Goal: Transaction & Acquisition: Book appointment/travel/reservation

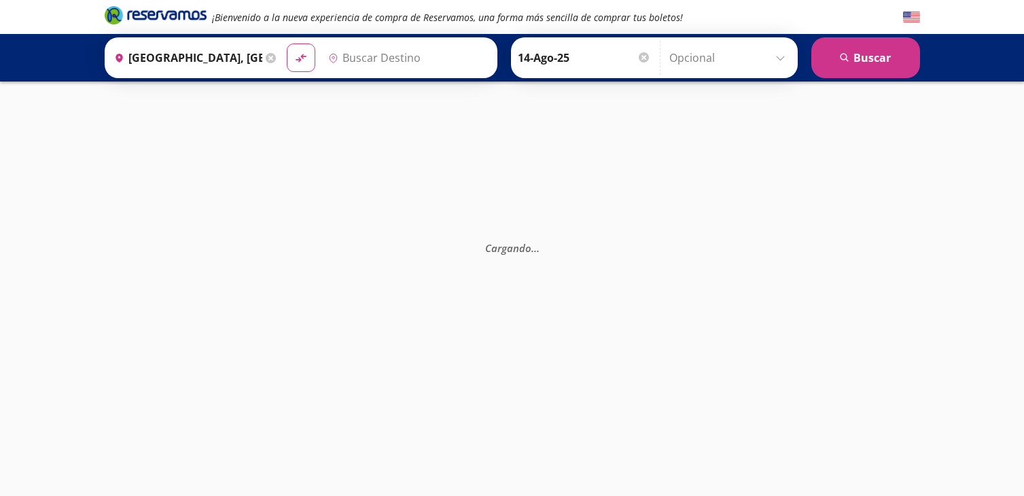
type input "[GEOGRAPHIC_DATA], [GEOGRAPHIC_DATA]"
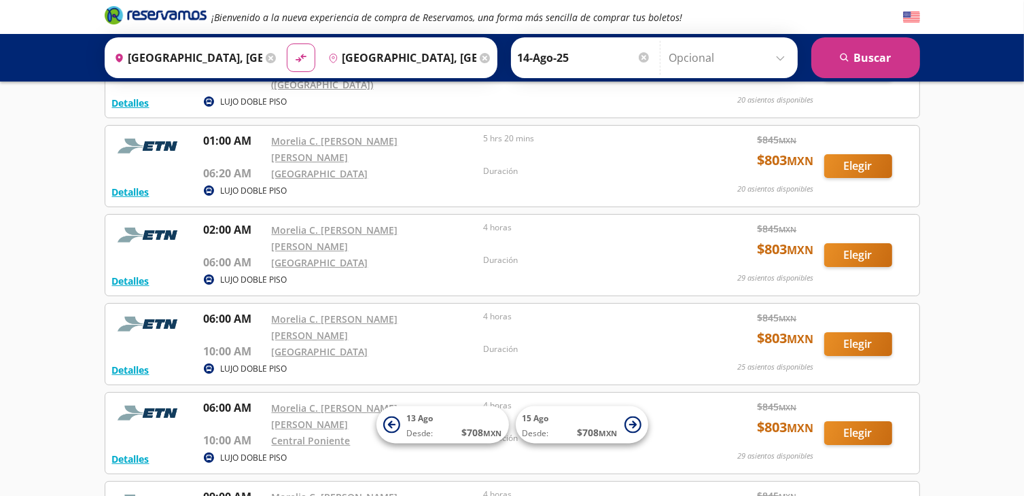
scroll to position [204, 0]
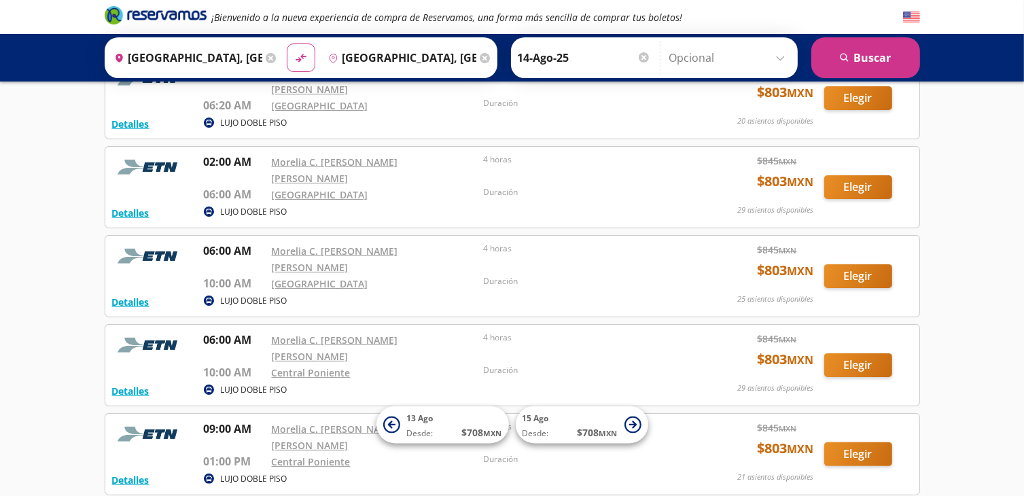
click at [984, 133] on div "¡Bienvenido a la nueva experiencia de compra de Reservamos, una forma más senci…" at bounding box center [512, 387] width 1024 height 1183
click at [965, 150] on div "¡Bienvenido a la nueva experiencia de compra de Reservamos, una forma más senci…" at bounding box center [512, 387] width 1024 height 1183
click at [596, 383] on div "LUJO DOBLE PISO" at bounding box center [446, 391] width 485 height 16
click at [595, 364] on div "Duración" at bounding box center [585, 372] width 205 height 16
click at [854, 353] on button "Elegir" at bounding box center [858, 365] width 68 height 24
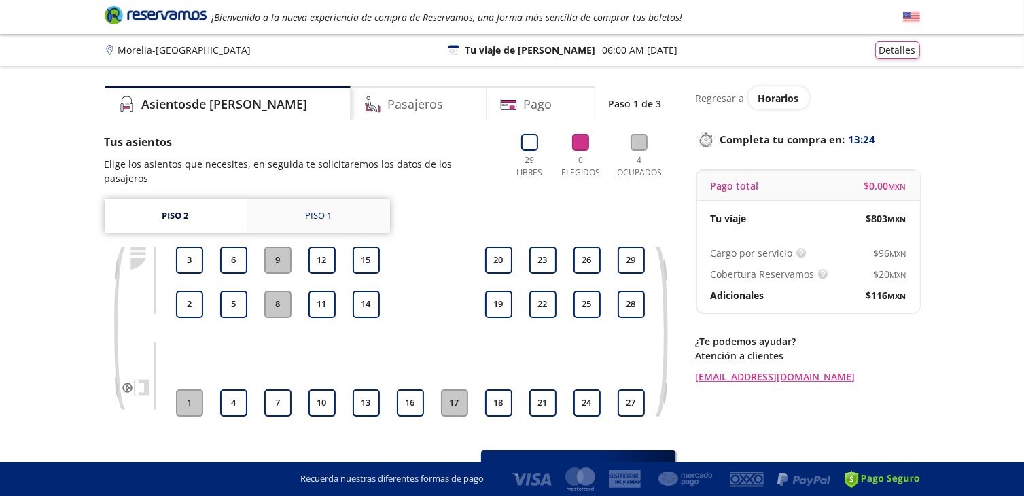
click at [324, 209] on div "Piso 1" at bounding box center [318, 216] width 27 height 14
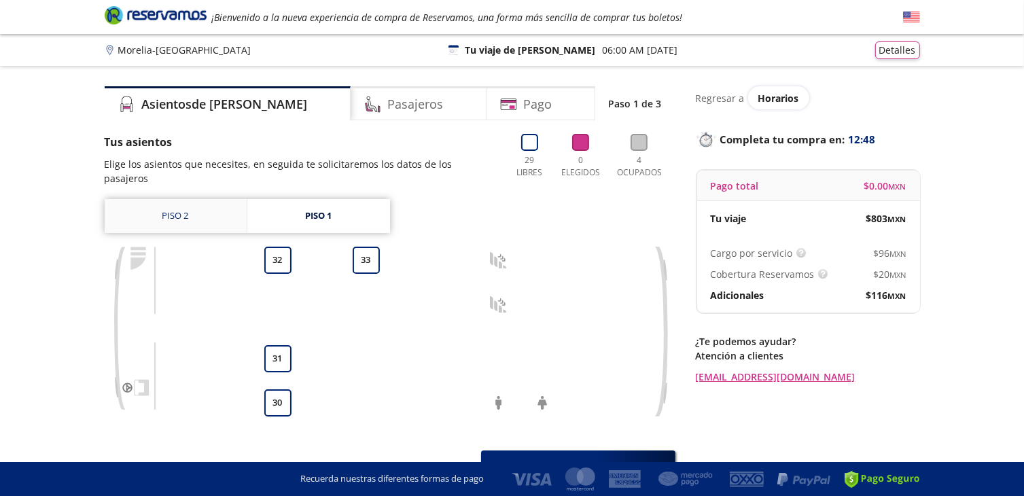
click at [173, 199] on link "Piso 2" at bounding box center [176, 216] width 142 height 34
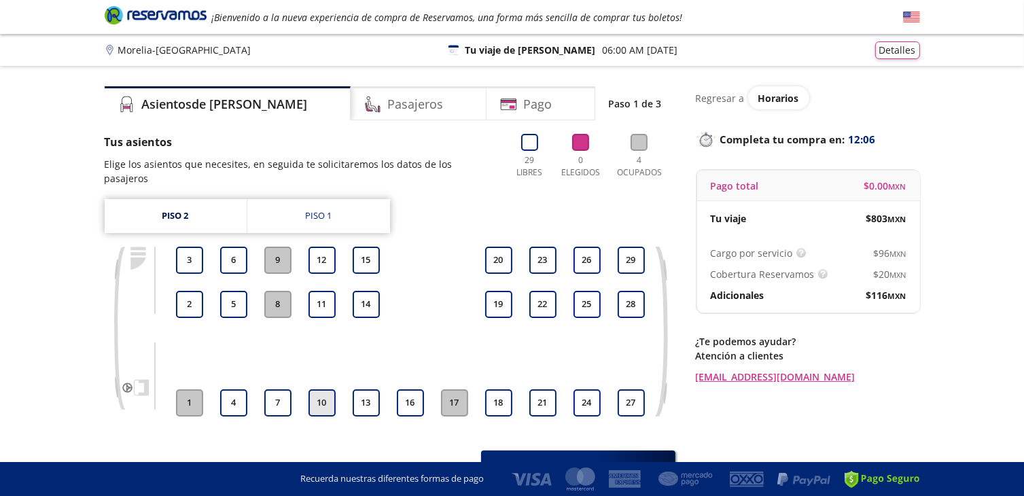
click at [321, 389] on button "10" at bounding box center [322, 402] width 27 height 27
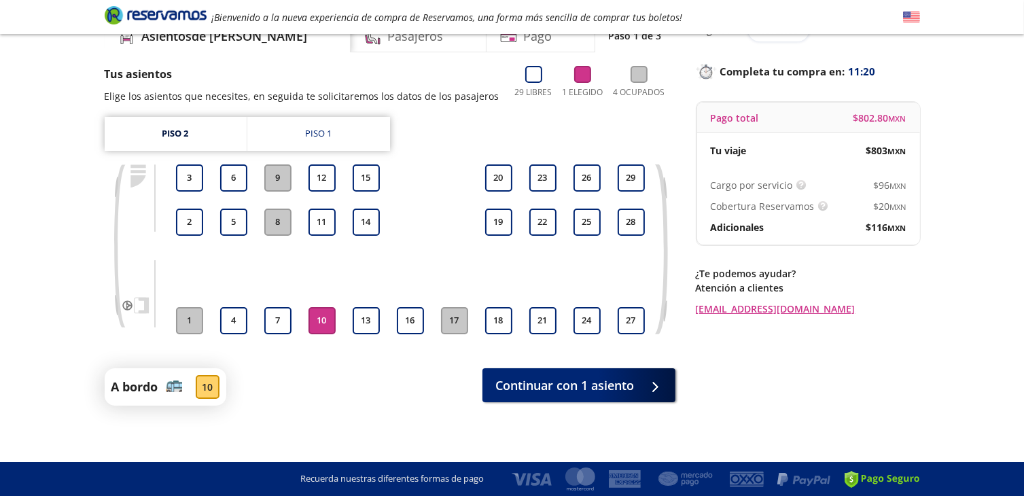
scroll to position [72, 0]
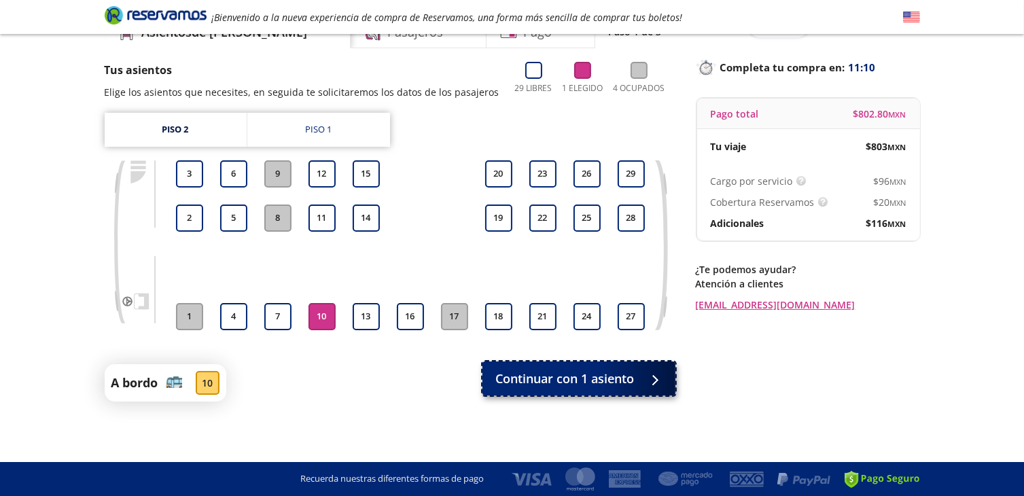
click at [584, 375] on span "Continuar con 1 asiento" at bounding box center [565, 379] width 139 height 18
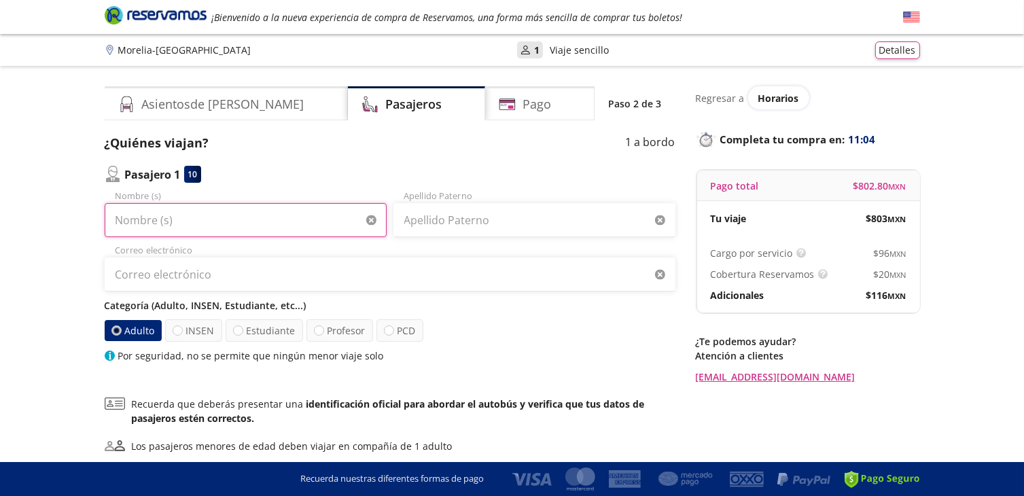
click at [194, 224] on input "Nombre (s)" at bounding box center [246, 220] width 282 height 34
type input "[PERSON_NAME]"
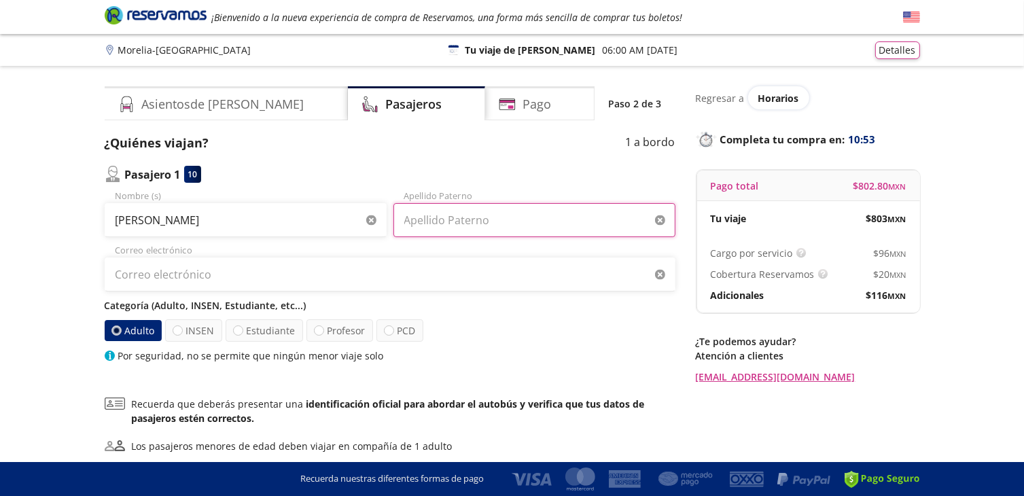
click at [442, 220] on input "Apellido Paterno" at bounding box center [534, 220] width 282 height 34
type input "[PERSON_NAME]"
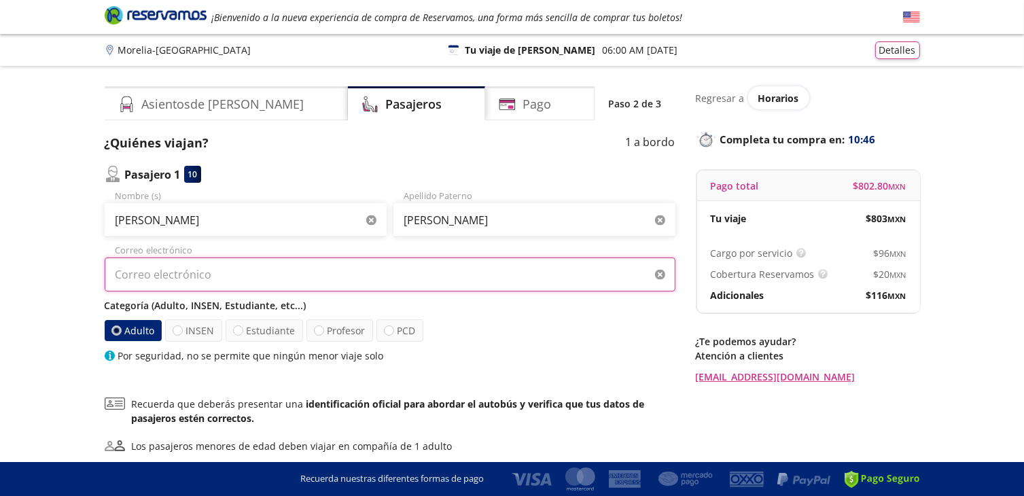
click at [207, 277] on input "Correo electrónico" at bounding box center [390, 275] width 571 height 34
type input "[EMAIL_ADDRESS][DOMAIN_NAME]"
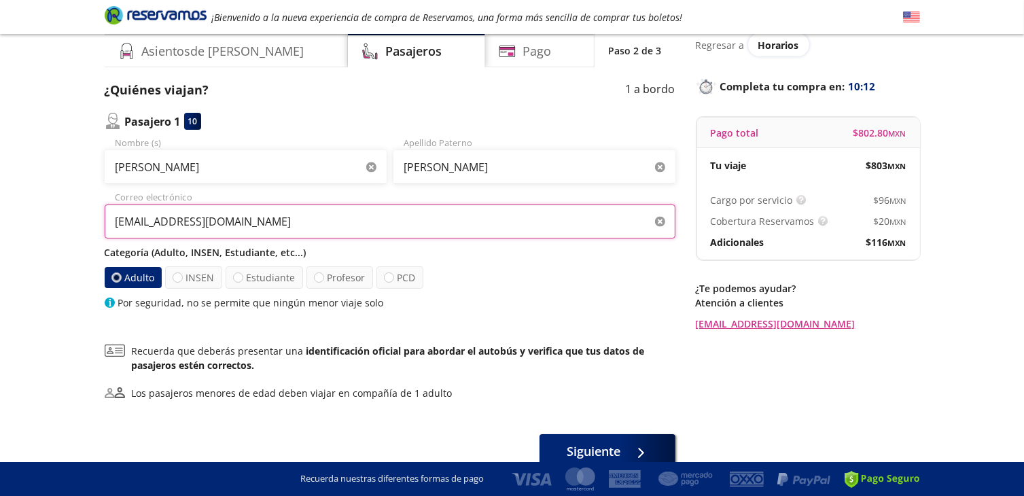
scroll to position [120, 0]
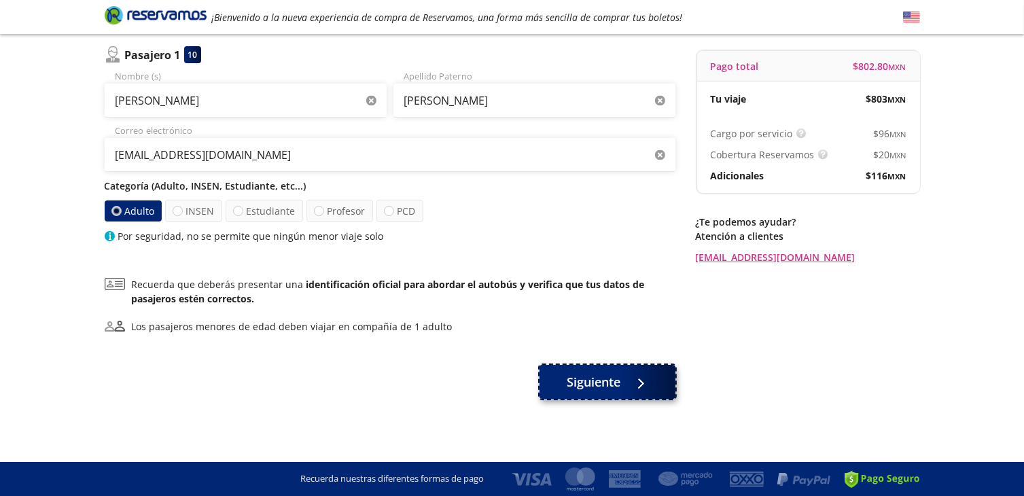
click at [601, 381] on span "Siguiente" at bounding box center [594, 382] width 54 height 18
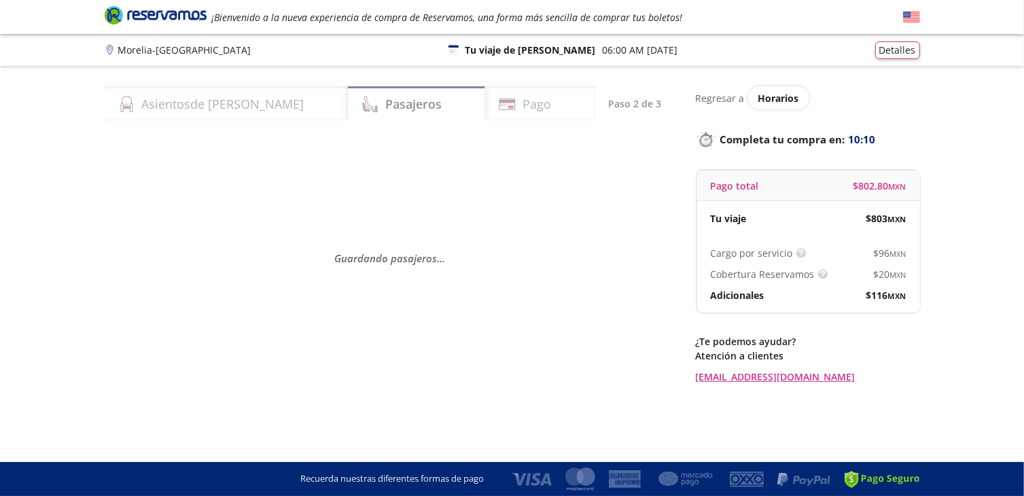
scroll to position [0, 0]
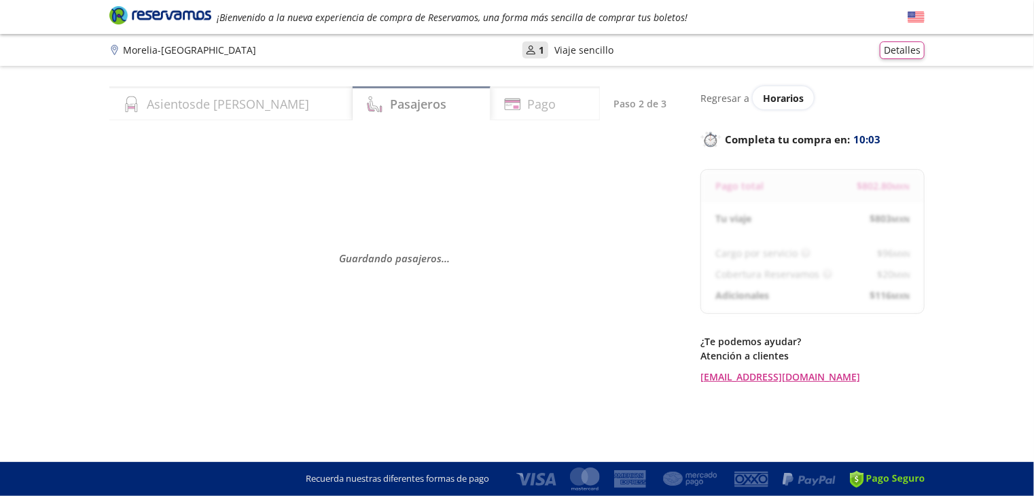
select select "MX"
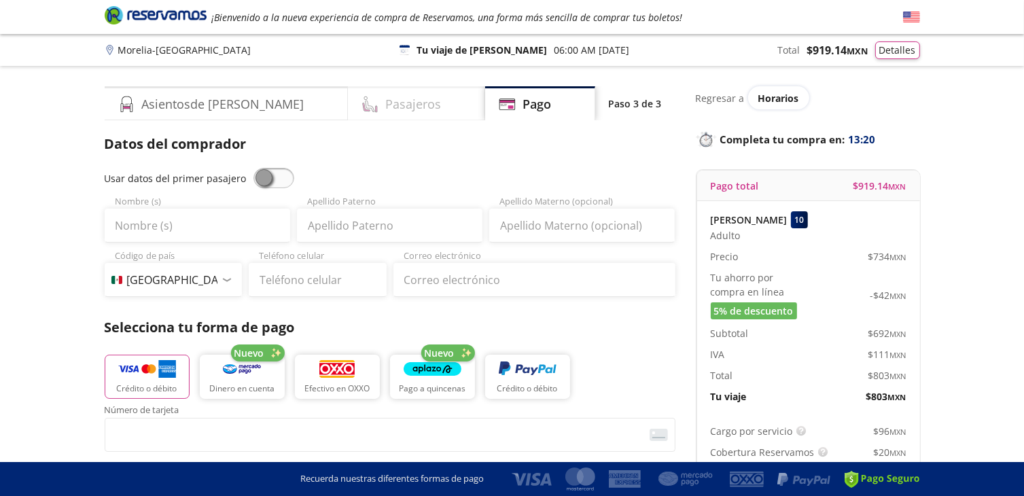
click at [385, 101] on h4 "Pasajeros" at bounding box center [413, 104] width 56 height 18
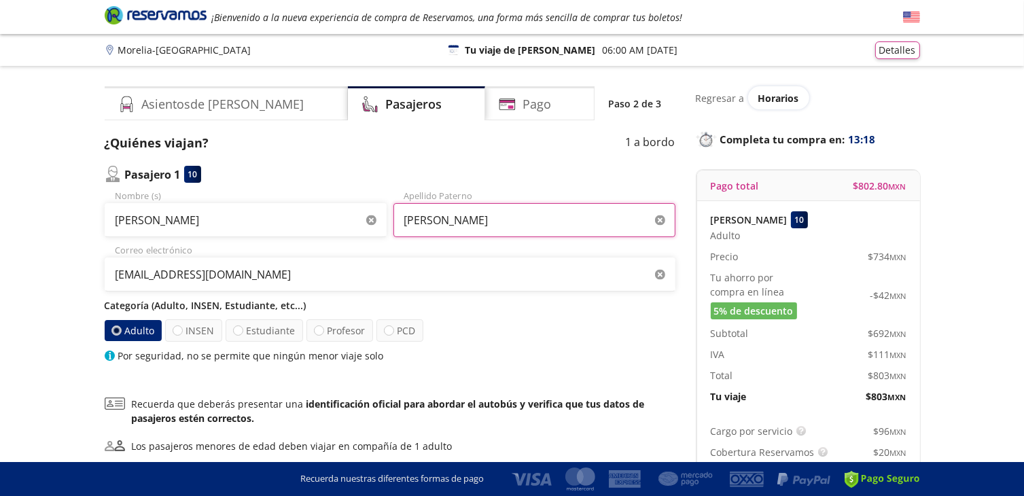
click at [470, 223] on input "[PERSON_NAME]" at bounding box center [534, 220] width 282 height 34
type input "H"
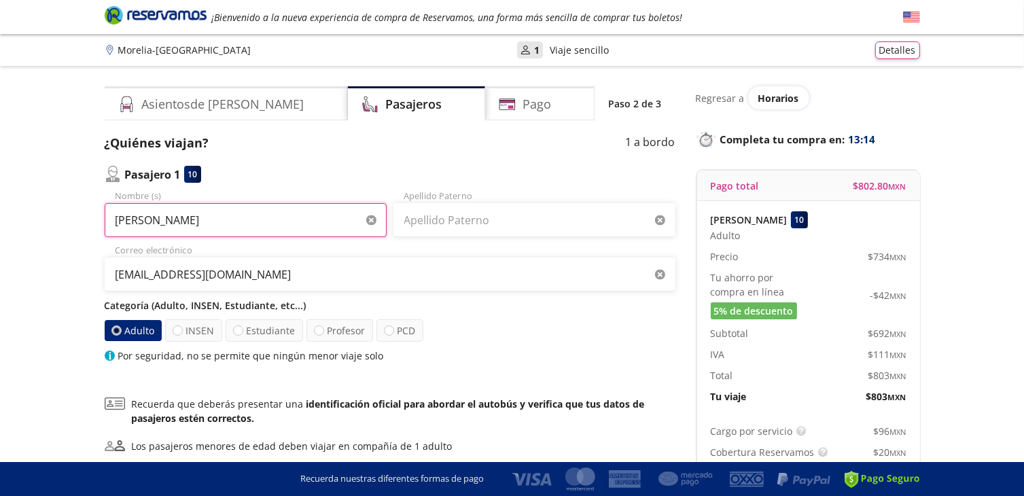
click at [182, 217] on input "[PERSON_NAME]" at bounding box center [246, 220] width 282 height 34
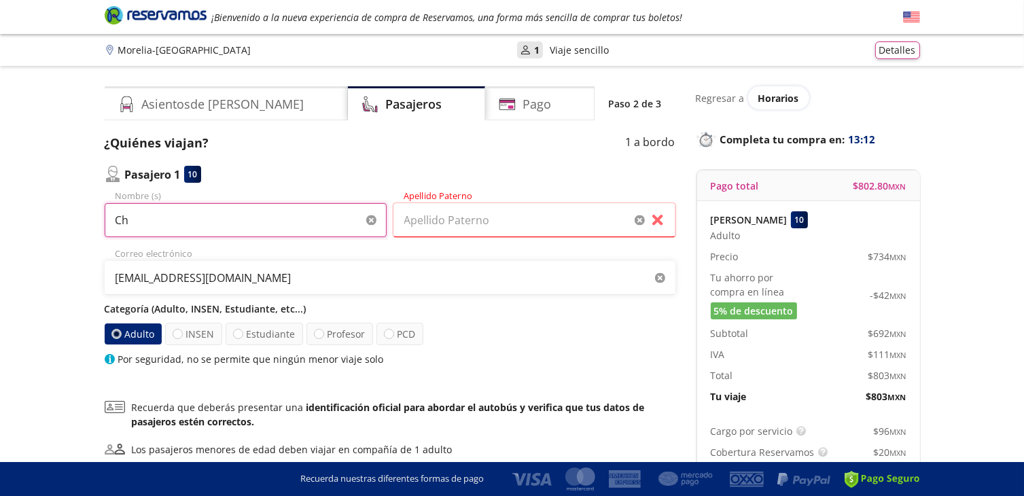
type input "C"
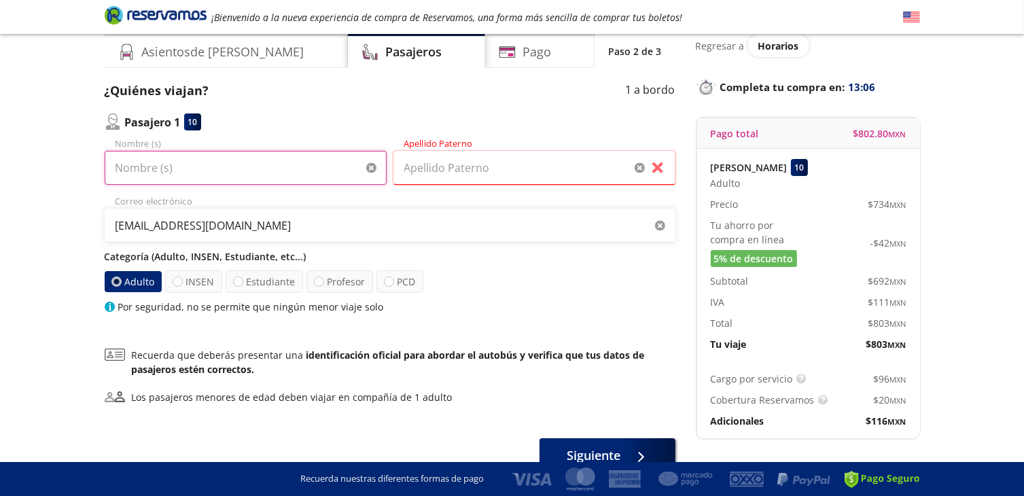
scroll to position [68, 0]
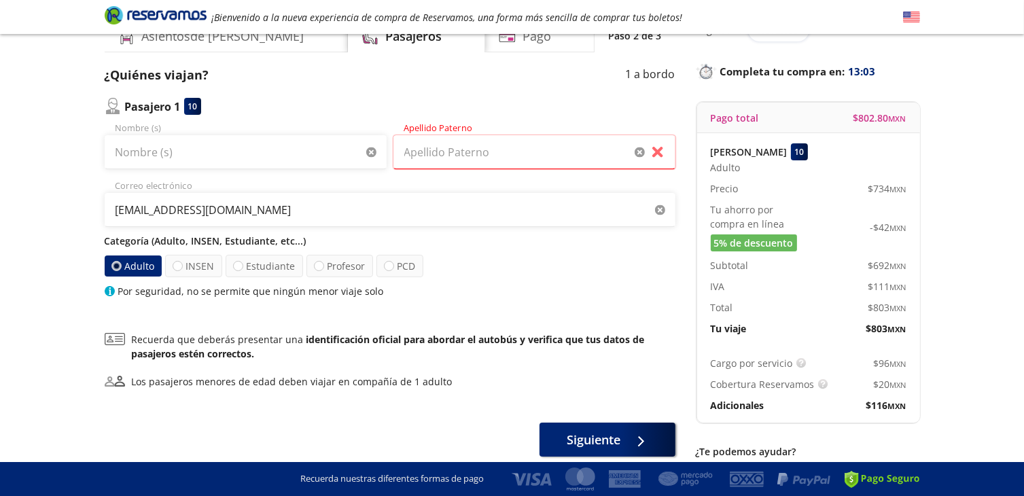
click at [767, 365] on p "Cargo por servicio" at bounding box center [752, 363] width 82 height 14
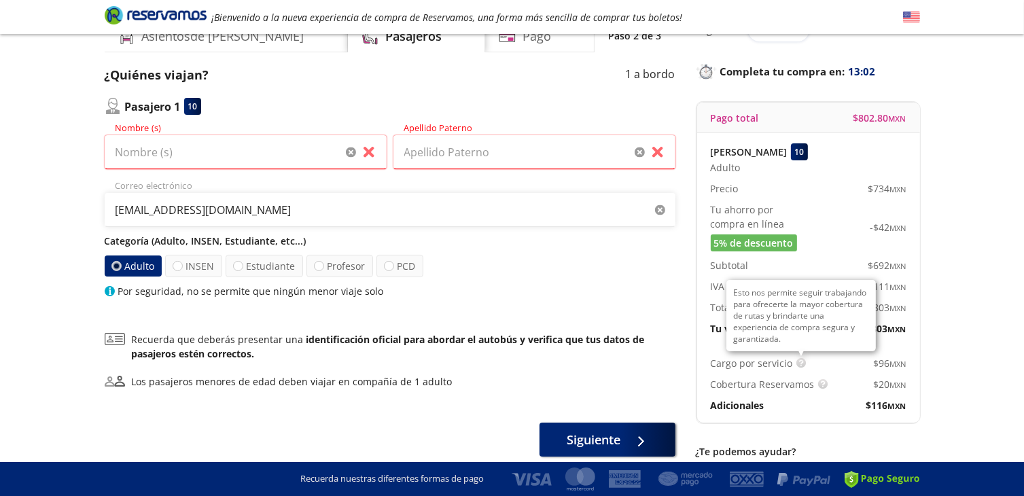
click at [799, 362] on img at bounding box center [801, 363] width 10 height 10
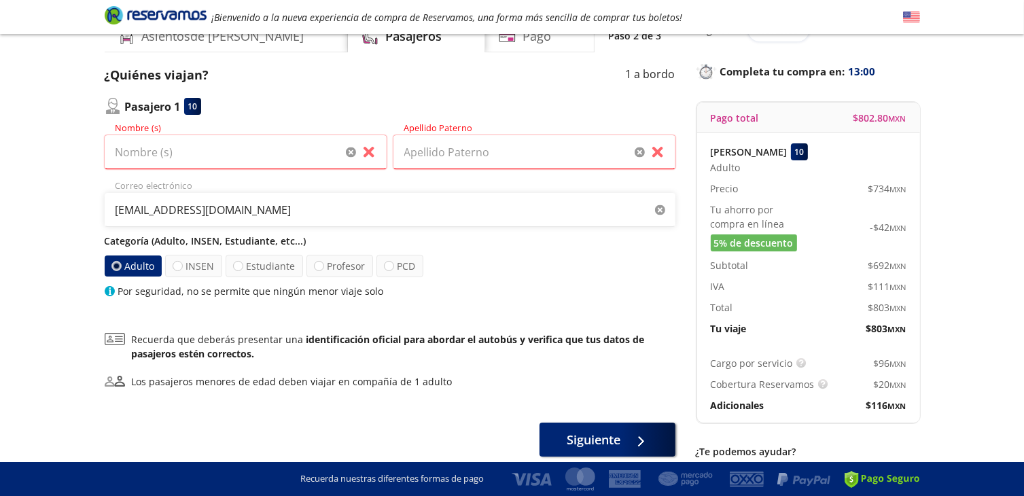
click at [809, 357] on div "$ 96 MXN" at bounding box center [858, 363] width 98 height 14
click at [756, 363] on p "Cargo por servicio" at bounding box center [752, 363] width 82 height 14
click at [758, 363] on p "Cargo por servicio" at bounding box center [752, 363] width 82 height 14
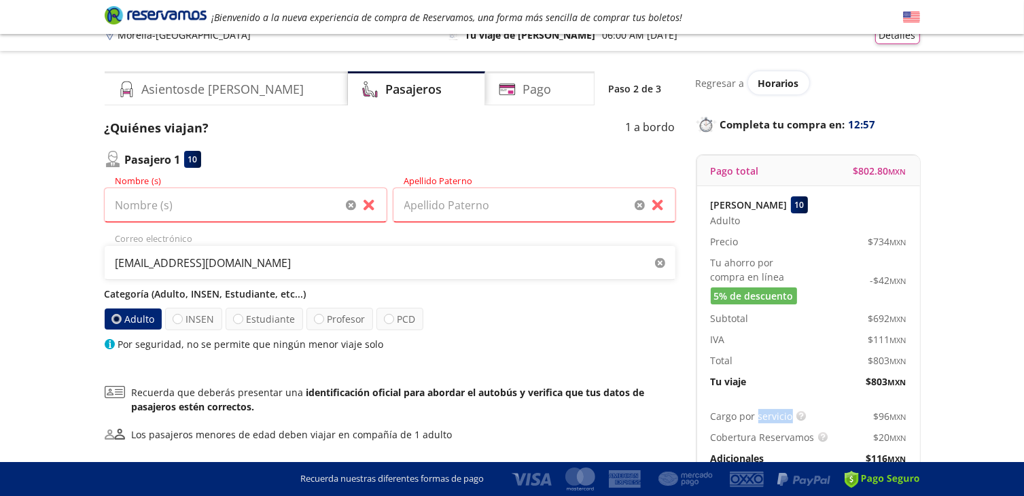
scroll to position [0, 0]
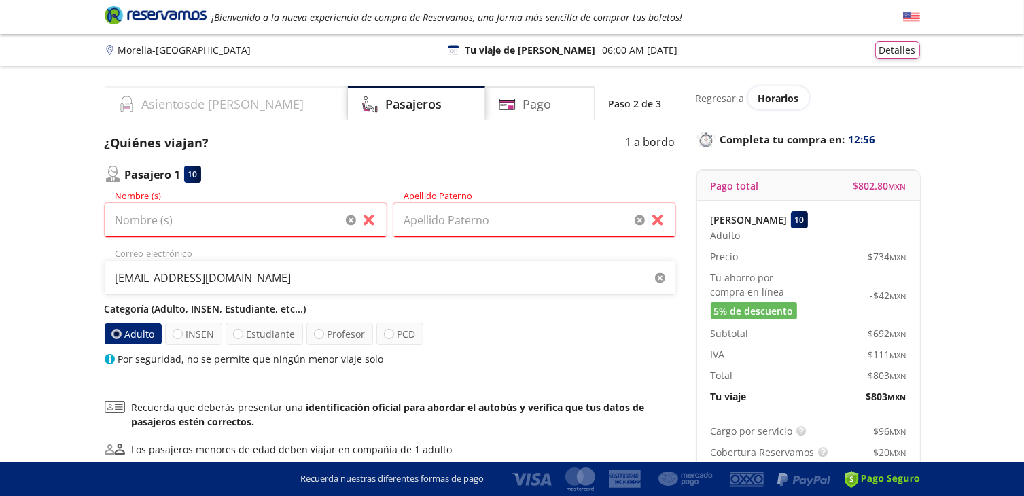
click at [192, 107] on h4 "Asientos de [PERSON_NAME]" at bounding box center [223, 104] width 162 height 18
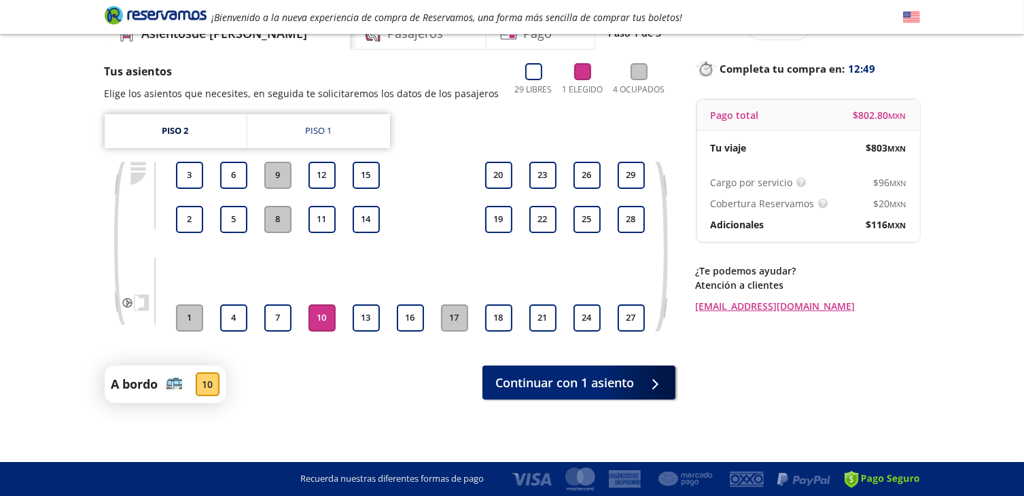
scroll to position [72, 0]
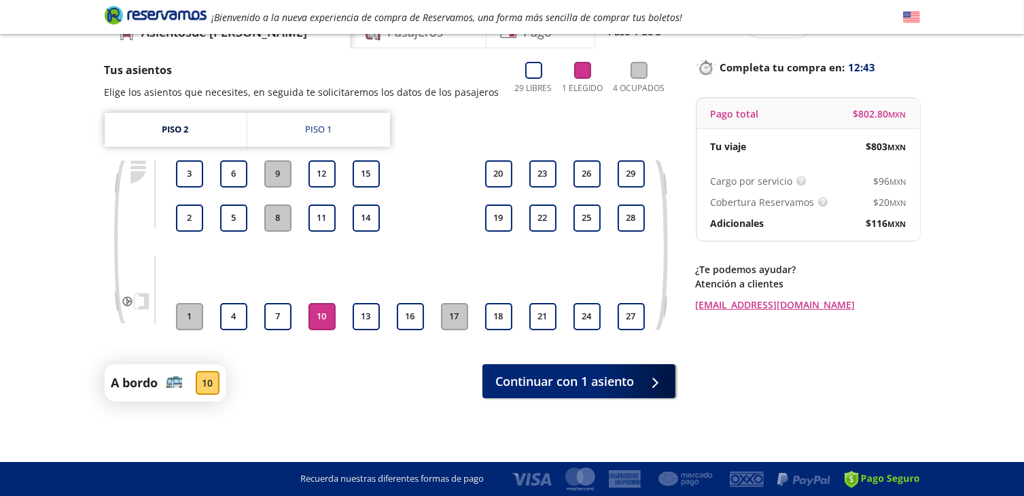
click at [752, 180] on p "Cargo por servicio" at bounding box center [752, 181] width 82 height 14
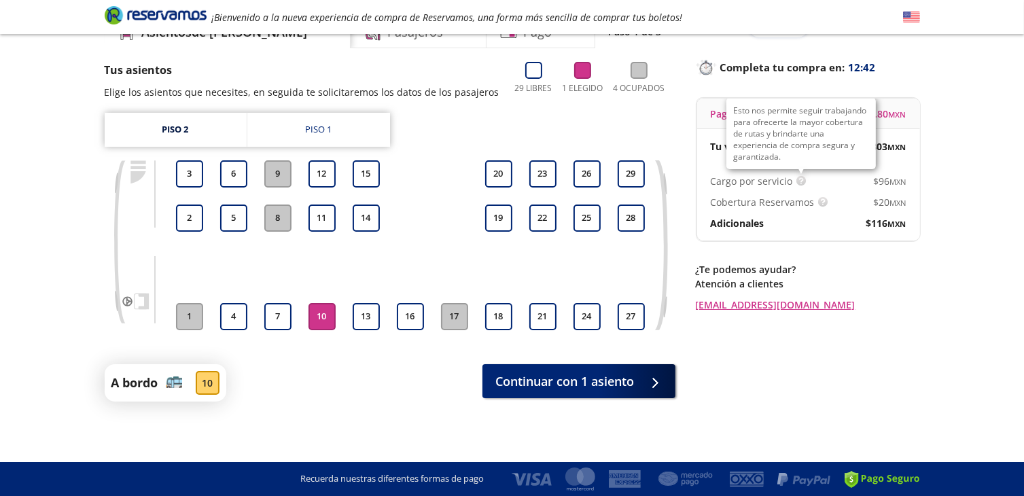
click at [798, 183] on img at bounding box center [801, 181] width 10 height 10
click at [798, 180] on img at bounding box center [801, 181] width 10 height 10
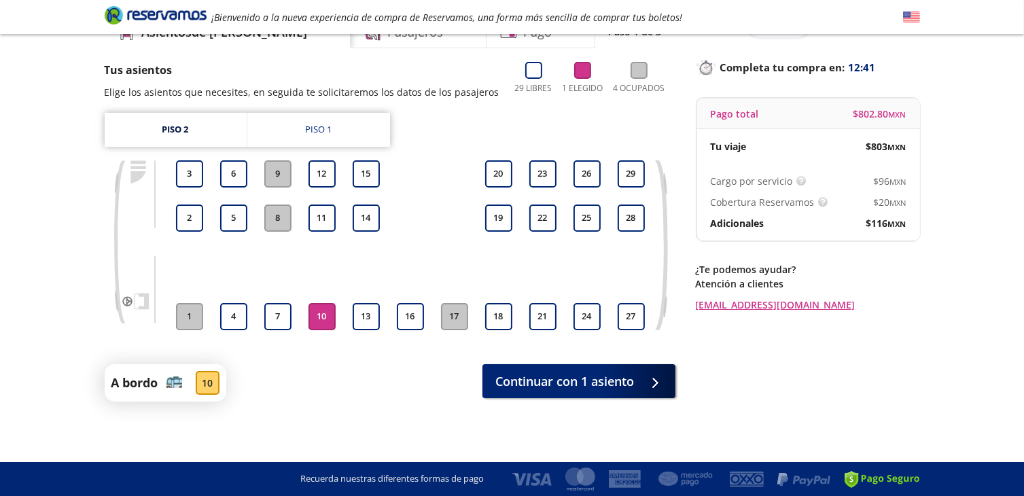
click at [764, 183] on p "Cargo por servicio" at bounding box center [752, 181] width 82 height 14
click at [765, 183] on p "Cargo por servicio" at bounding box center [752, 181] width 82 height 14
click at [767, 183] on p "Cargo por servicio" at bounding box center [752, 181] width 82 height 14
click at [742, 224] on p "Adicionales" at bounding box center [738, 223] width 54 height 14
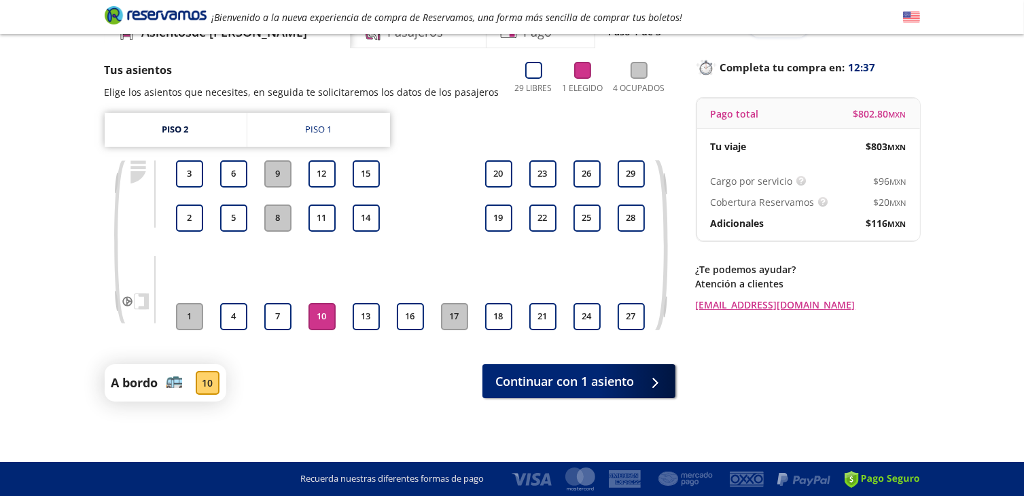
click at [882, 218] on span "$ 116 MXN" at bounding box center [886, 223] width 40 height 14
click at [884, 200] on span "$ 20 MXN" at bounding box center [890, 202] width 33 height 14
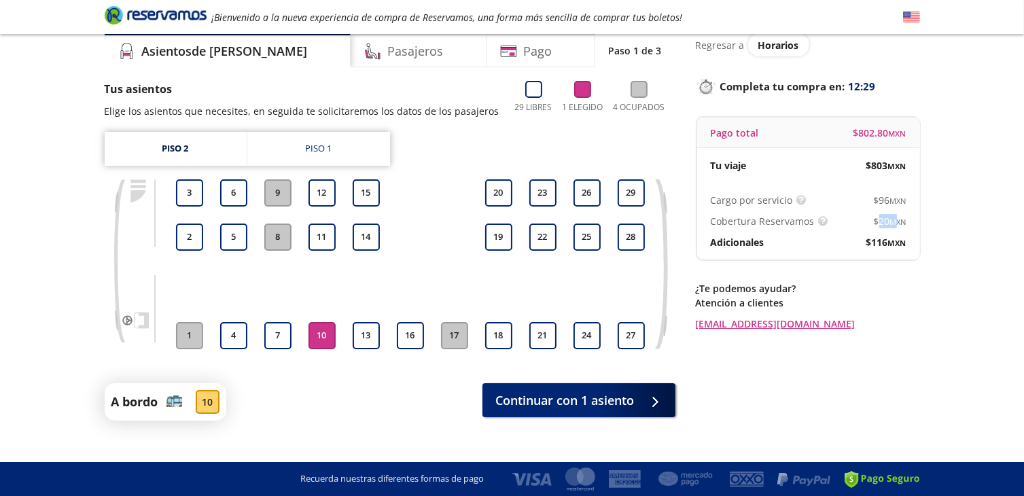
scroll to position [68, 0]
